Goal: Transaction & Acquisition: Purchase product/service

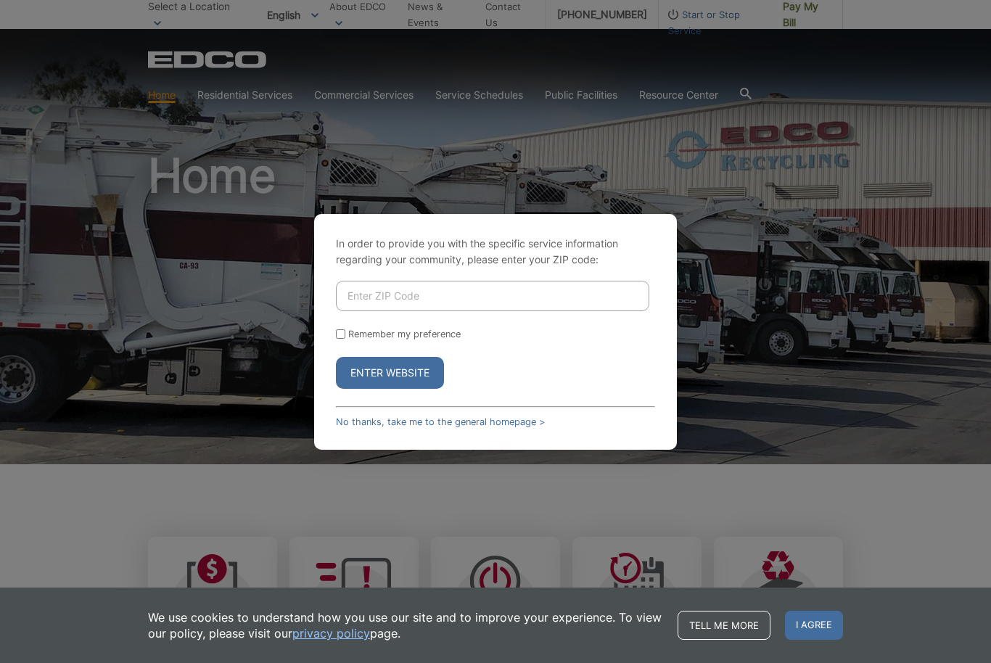
click at [381, 311] on input "Enter ZIP Code" at bounding box center [492, 296] width 313 height 30
type input "92024"
click at [386, 389] on button "Enter Website" at bounding box center [390, 373] width 108 height 32
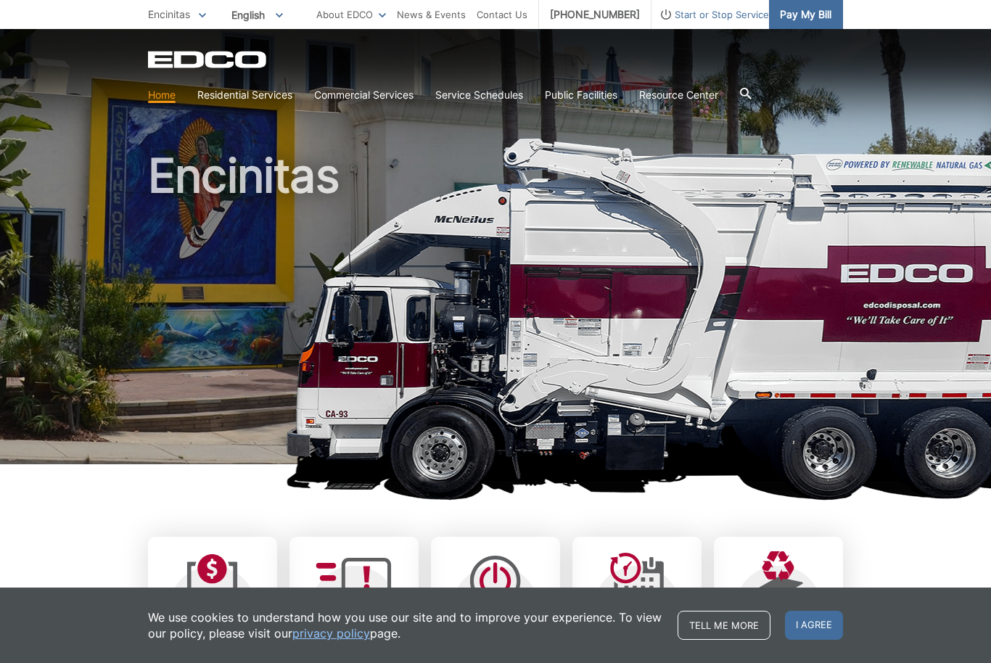
click at [813, 19] on span "Pay My Bill" at bounding box center [806, 15] width 52 height 16
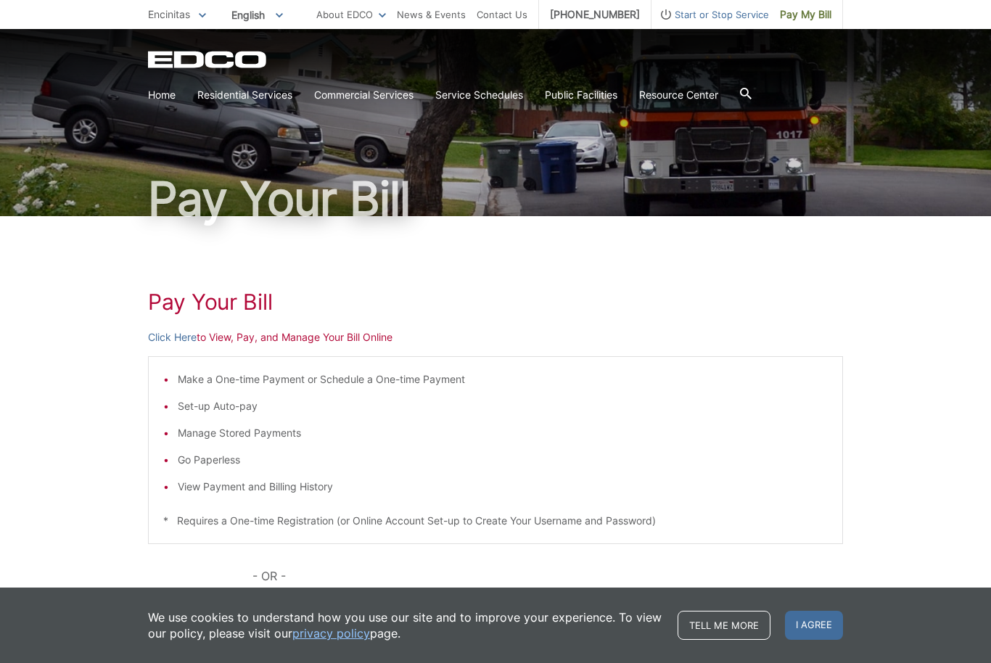
scroll to position [46, 0]
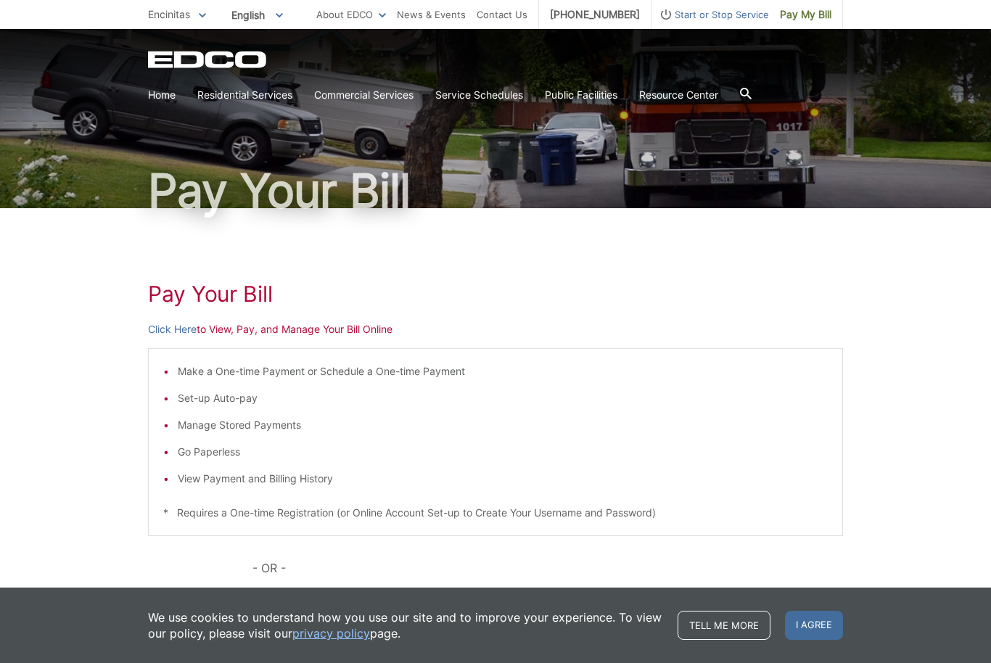
click at [221, 335] on p "Click Here to View, Pay, and Manage Your Bill Online" at bounding box center [495, 329] width 695 height 16
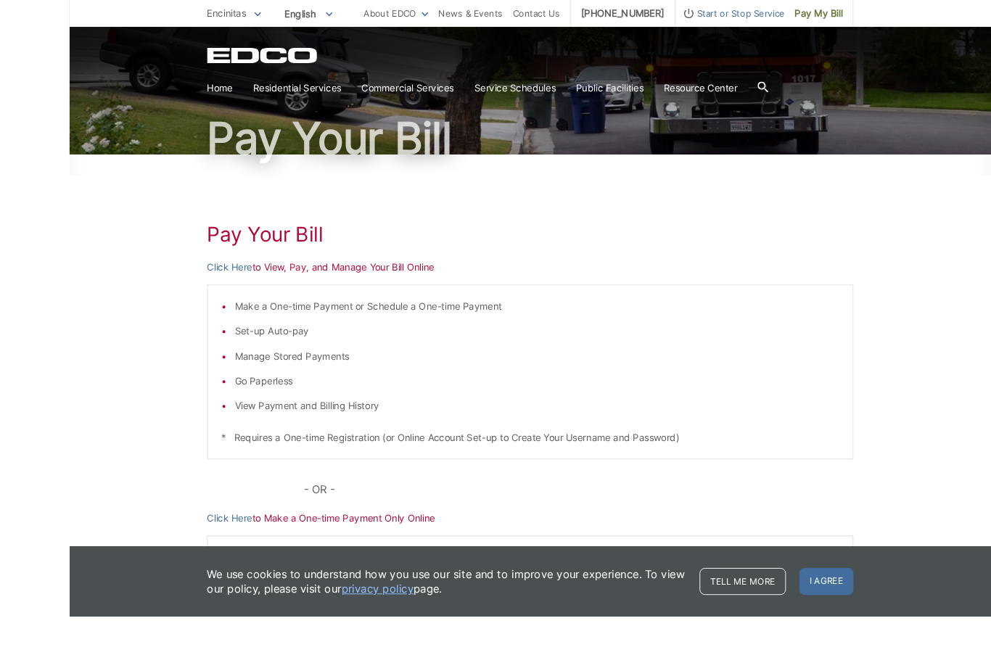
scroll to position [126, 0]
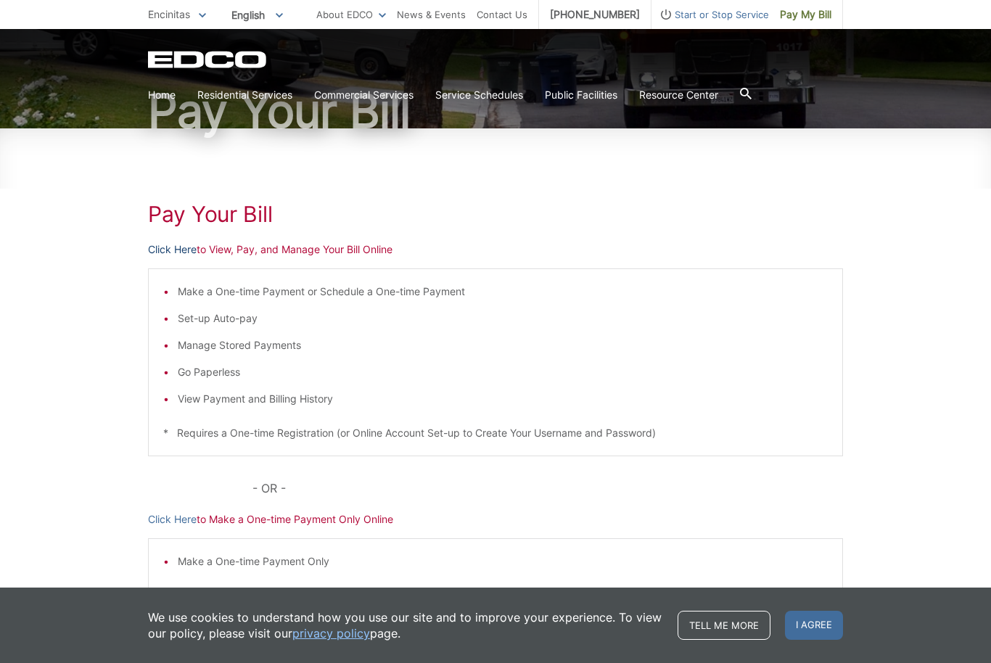
click at [184, 255] on link "Click Here" at bounding box center [172, 250] width 49 height 16
